Goal: Information Seeking & Learning: Learn about a topic

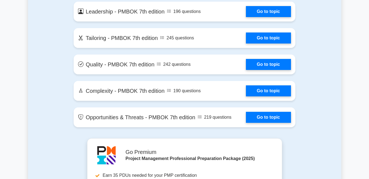
scroll to position [1256, 0]
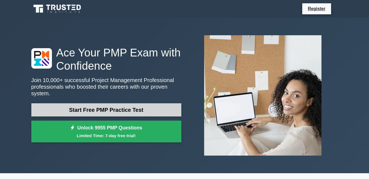
click at [132, 106] on link "Start Free PMP Practice Test" at bounding box center [106, 109] width 150 height 13
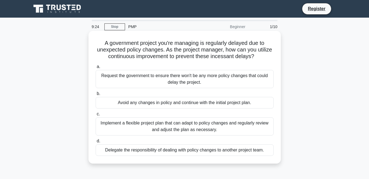
click at [124, 124] on div "Implement a flexible project plan that can adapt to policy changes and regularl…" at bounding box center [185, 126] width 178 height 18
click at [96, 116] on input "c. Implement a flexible project plan that can adapt to policy changes and regul…" at bounding box center [96, 114] width 0 height 4
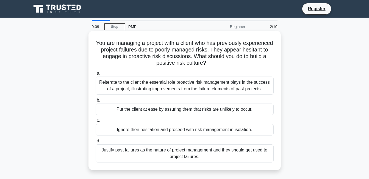
click at [205, 81] on div "Reiterate to the client the essential role proactive risk management plays in t…" at bounding box center [185, 85] width 178 height 18
click at [96, 75] on input "a. Reiterate to the client the essential role proactive risk management plays i…" at bounding box center [96, 74] width 0 height 4
